Goal: Task Accomplishment & Management: Use online tool/utility

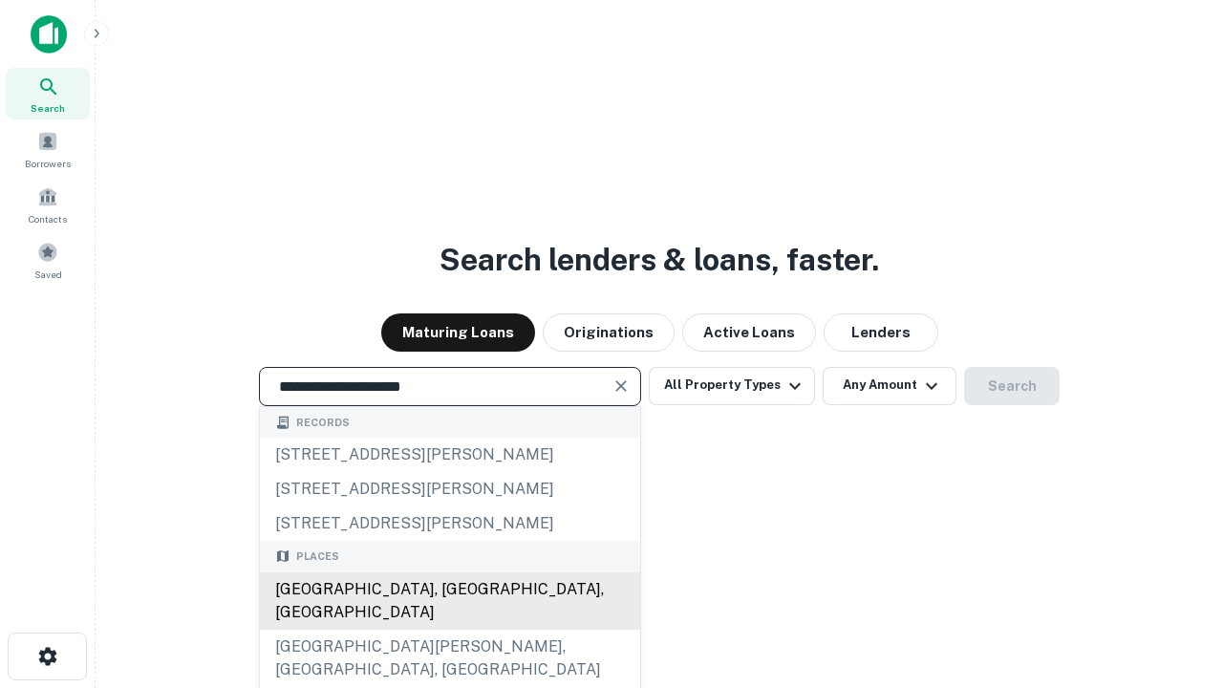
click at [449, 630] on div "[GEOGRAPHIC_DATA], [GEOGRAPHIC_DATA], [GEOGRAPHIC_DATA]" at bounding box center [450, 600] width 380 height 57
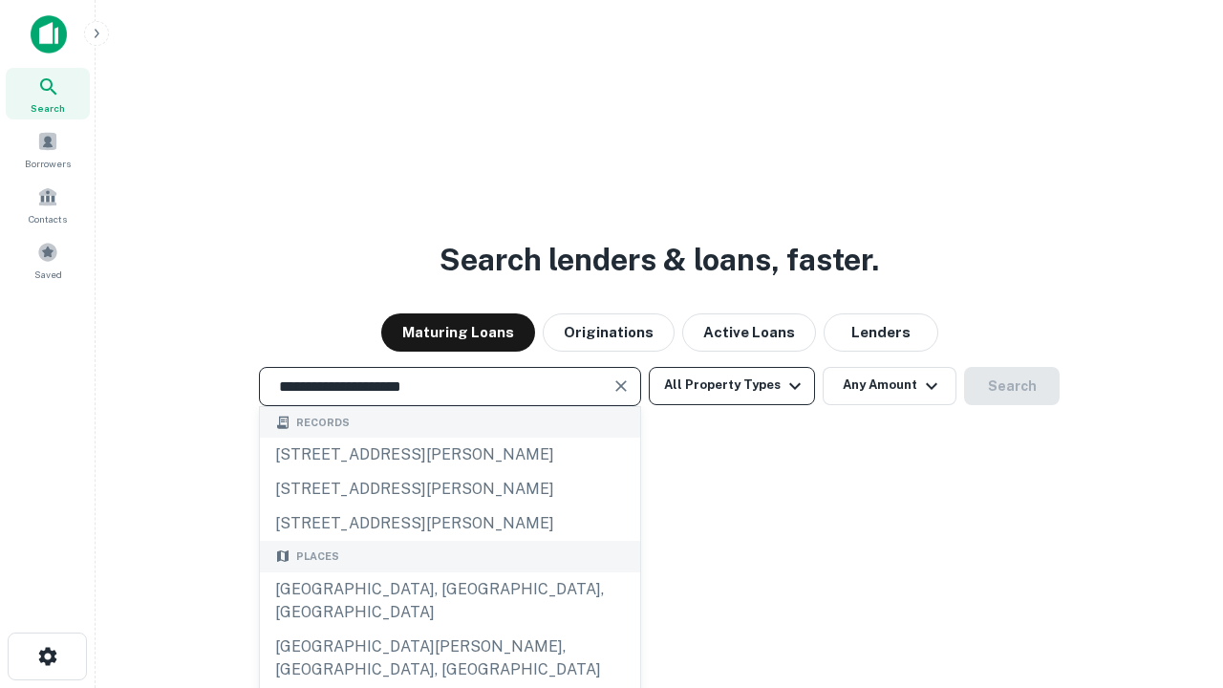
click at [732, 385] on button "All Property Types" at bounding box center [732, 386] width 166 height 38
type input "**********"
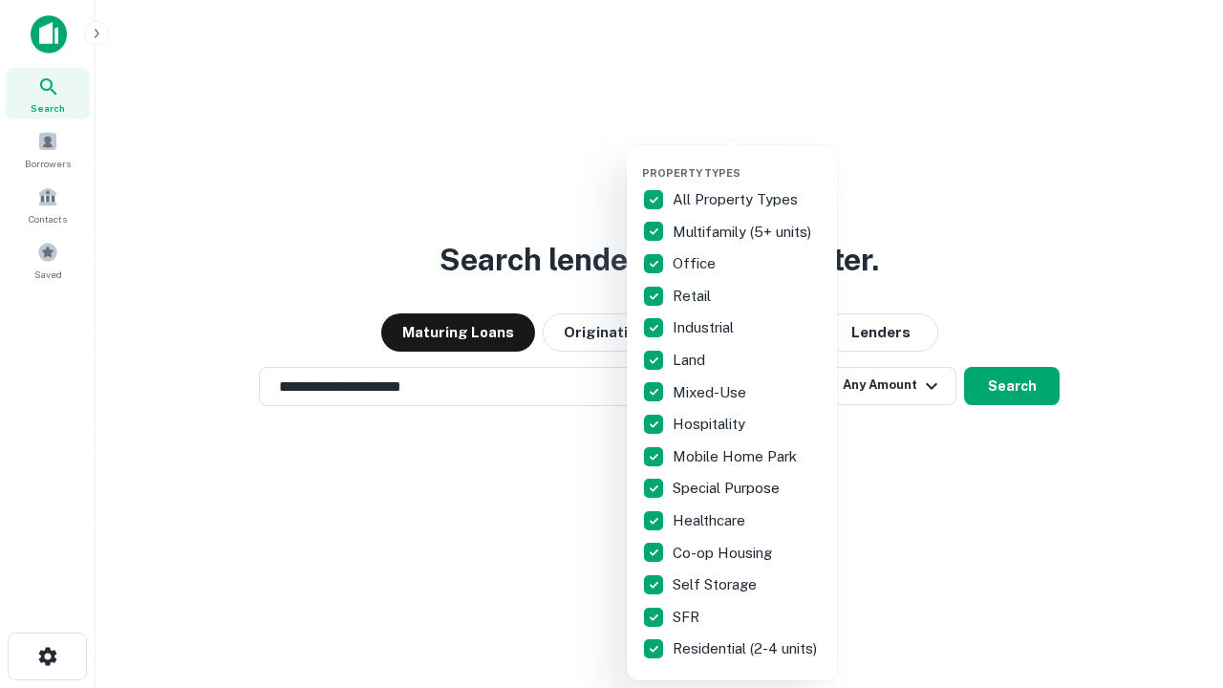
click at [747, 161] on button "button" at bounding box center [747, 161] width 210 height 1
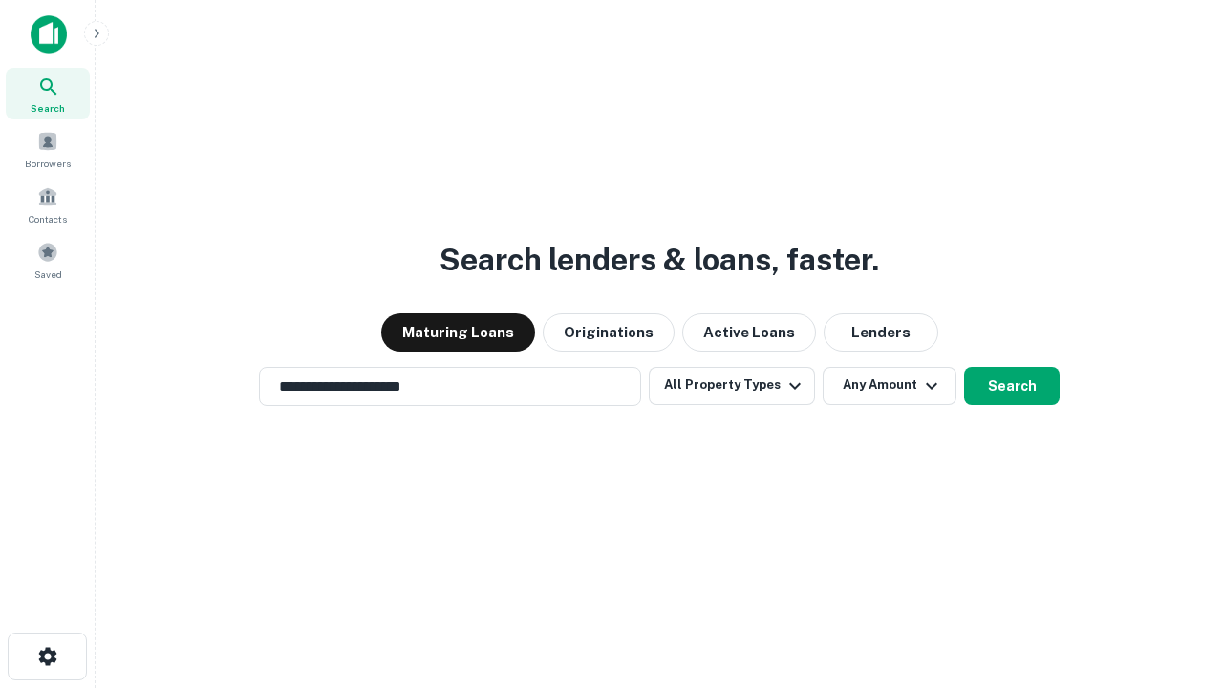
scroll to position [11, 230]
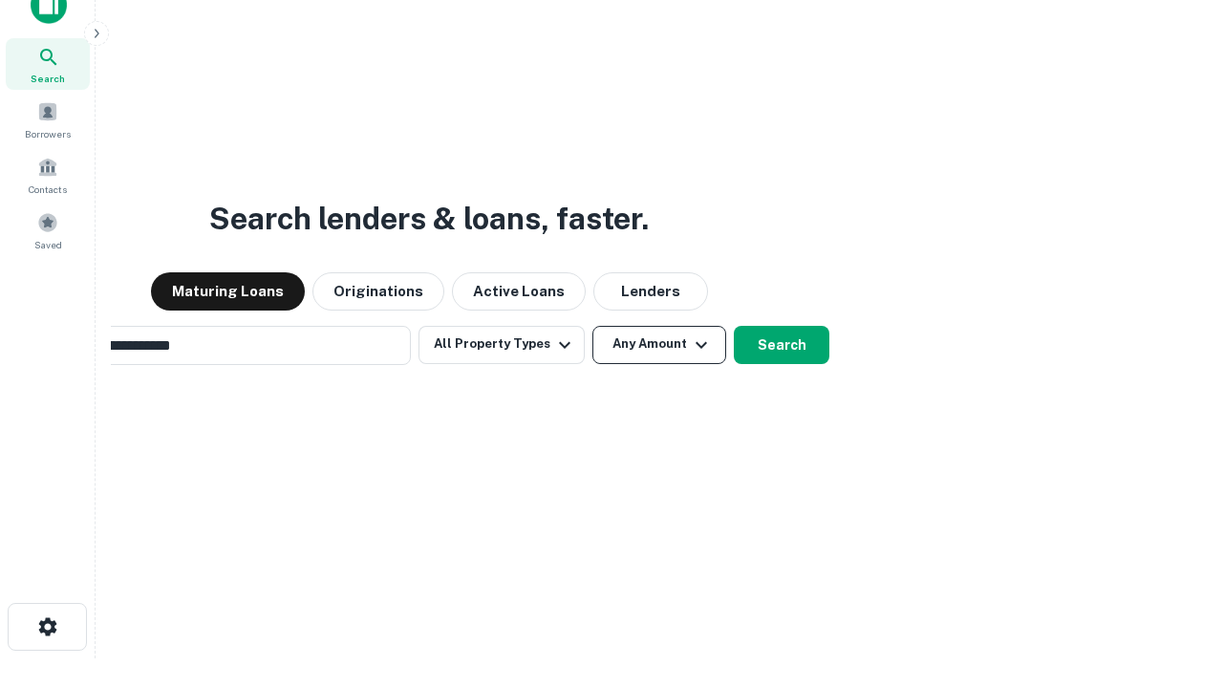
click at [592, 326] on button "Any Amount" at bounding box center [659, 345] width 134 height 38
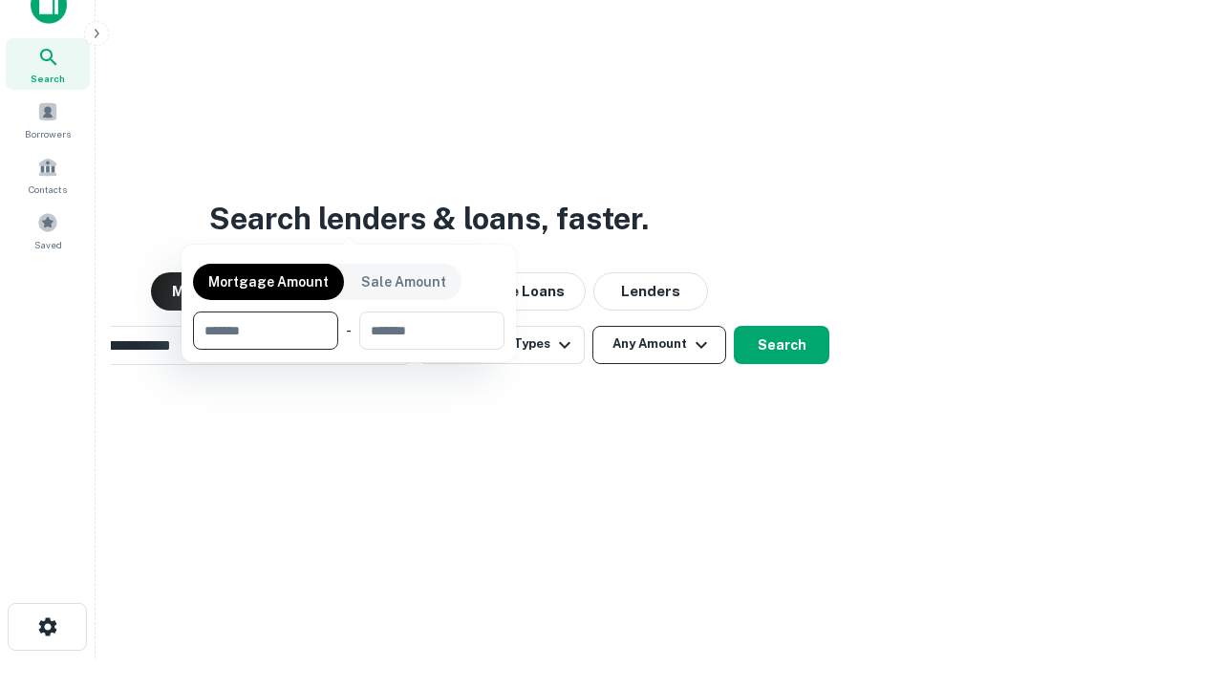
scroll to position [31, 0]
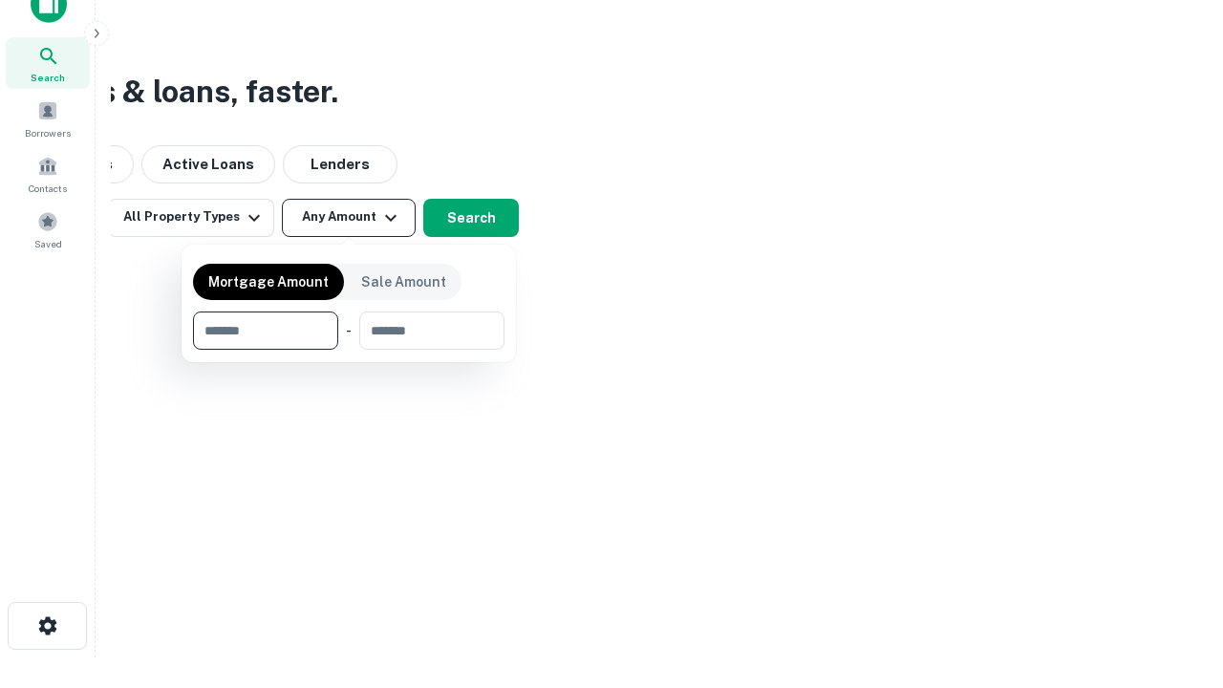
type input "*******"
click at [349, 350] on button "button" at bounding box center [349, 350] width 312 height 1
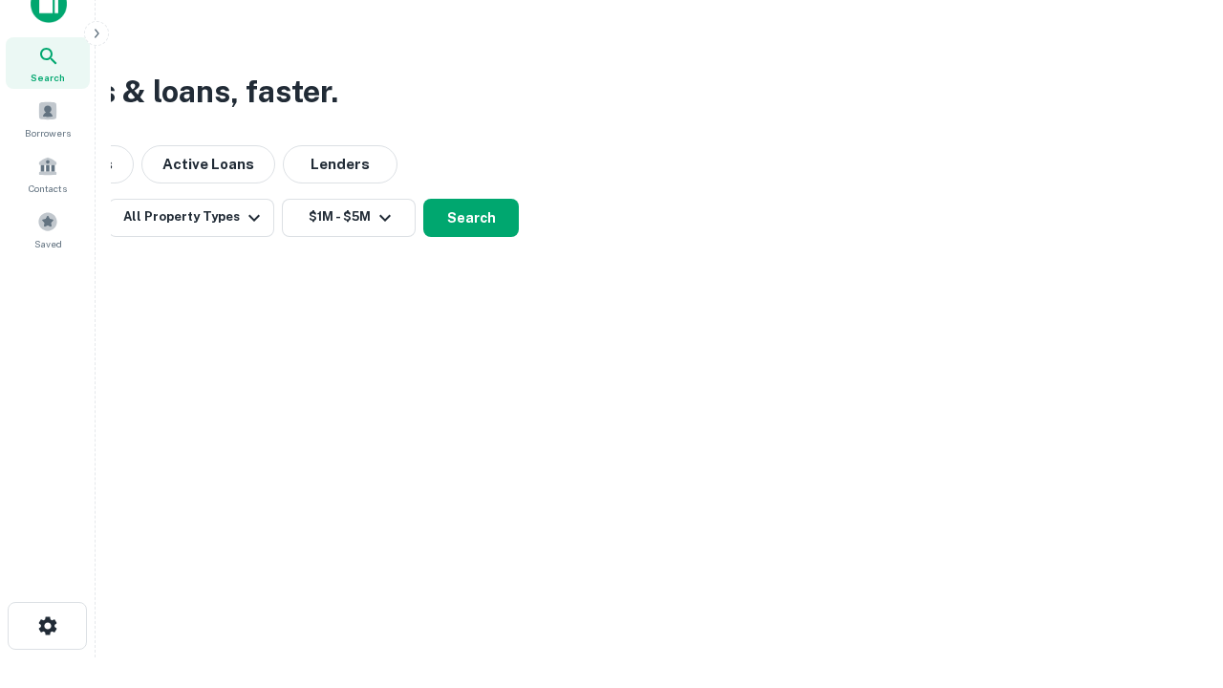
scroll to position [11, 353]
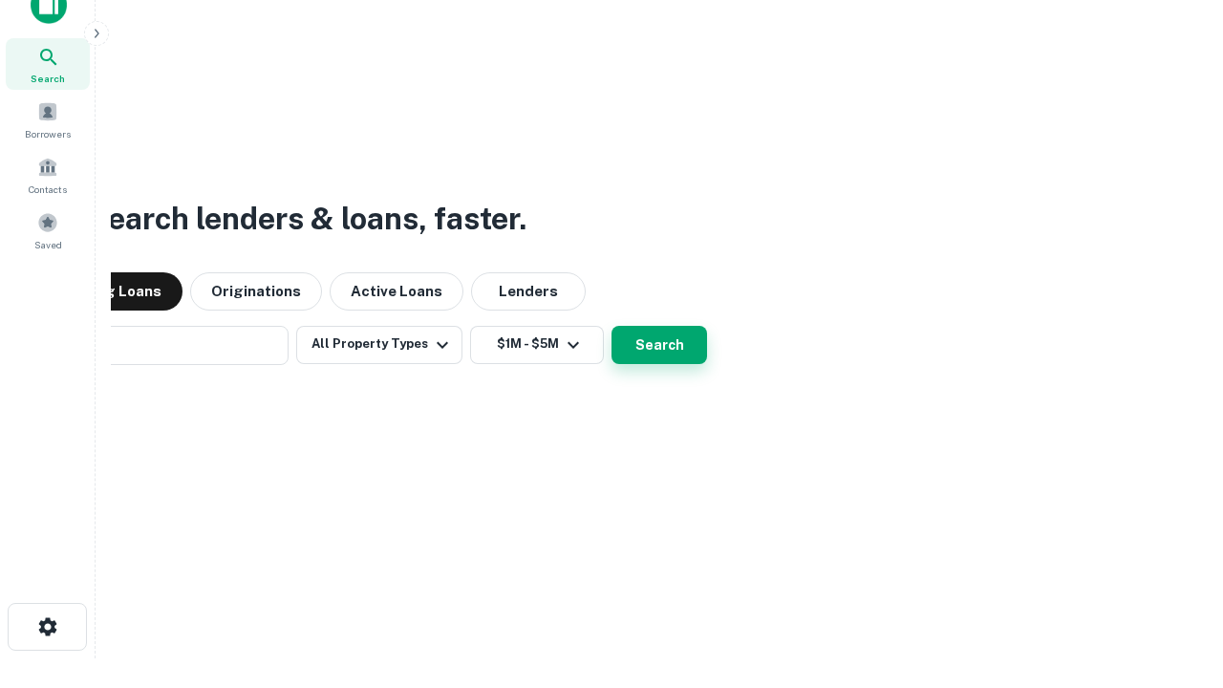
click at [612, 326] on button "Search" at bounding box center [660, 345] width 96 height 38
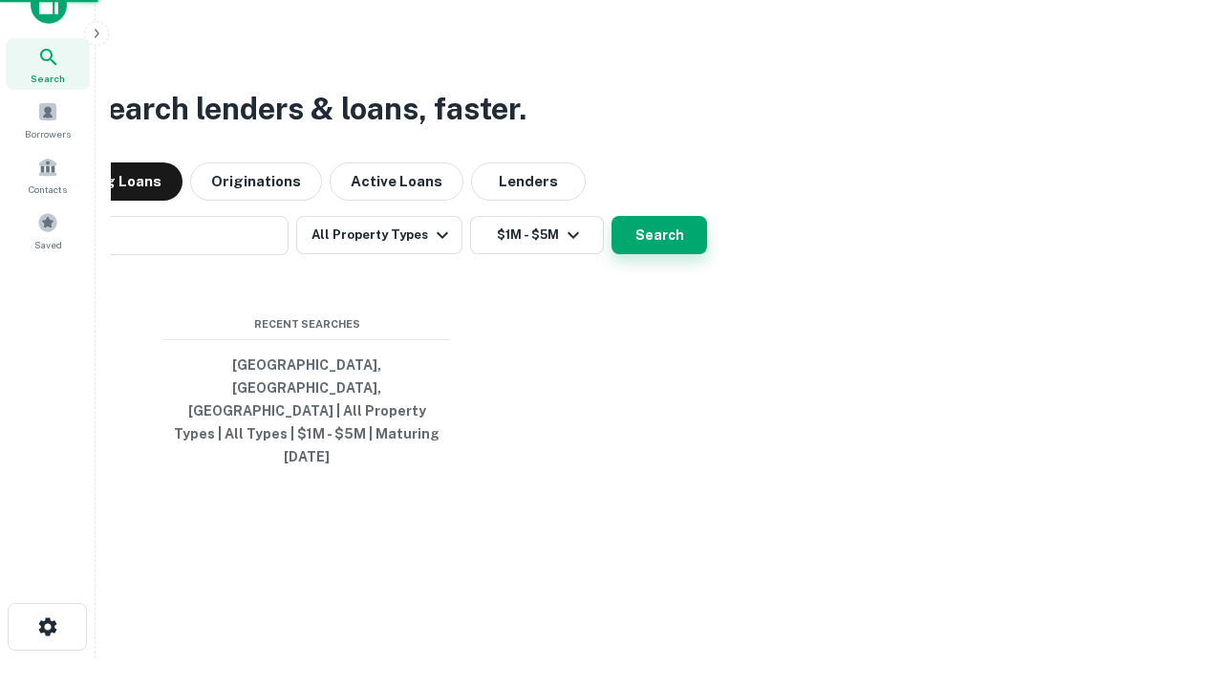
scroll to position [51, 541]
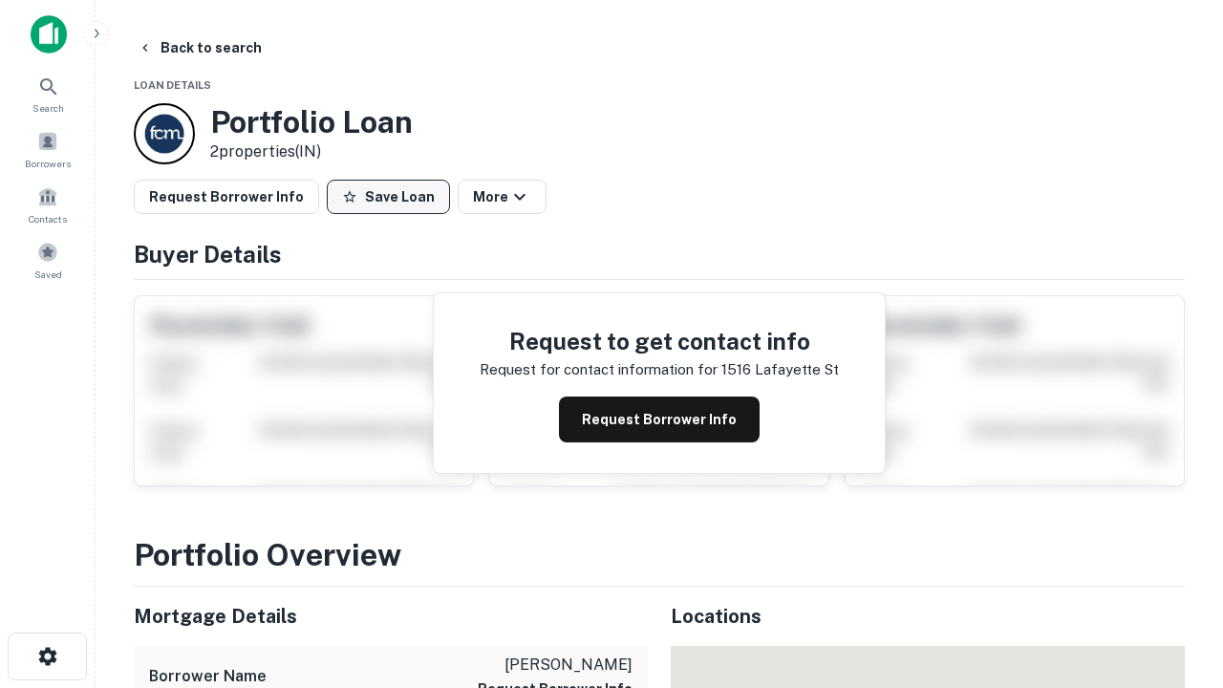
click at [388, 197] on button "Save Loan" at bounding box center [388, 197] width 123 height 34
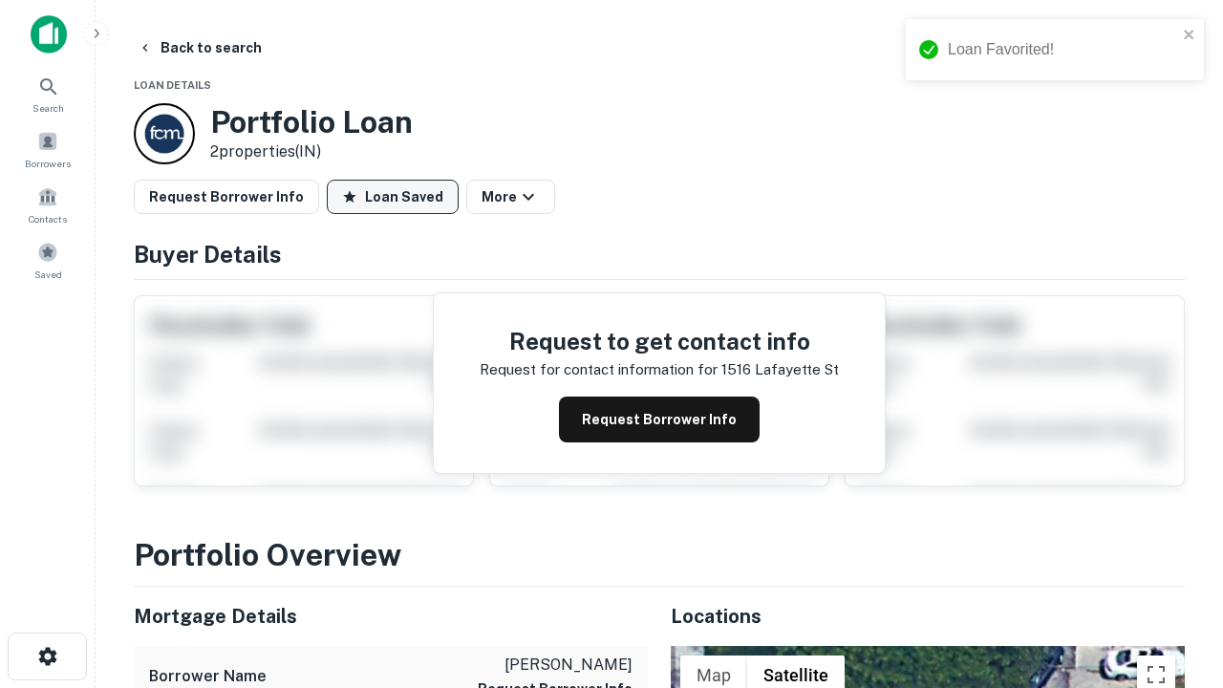
click at [393, 197] on button "Loan Saved" at bounding box center [393, 197] width 132 height 34
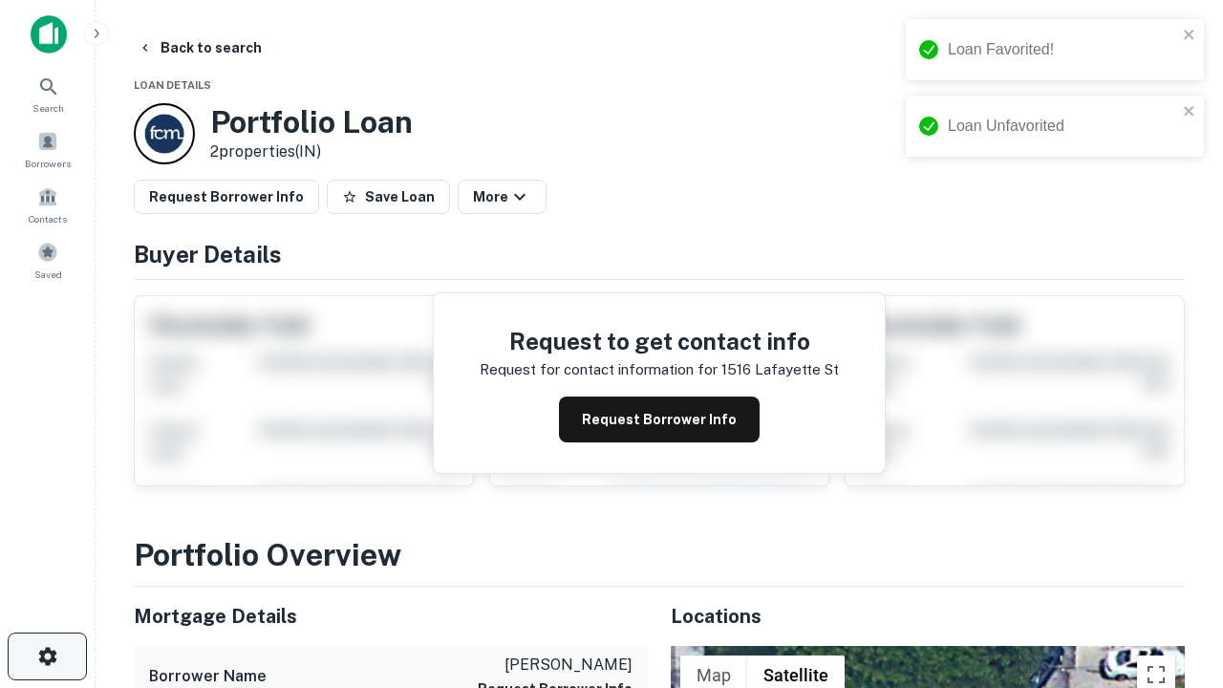
click at [47, 656] on icon "button" at bounding box center [47, 656] width 23 height 23
